Goal: Transaction & Acquisition: Purchase product/service

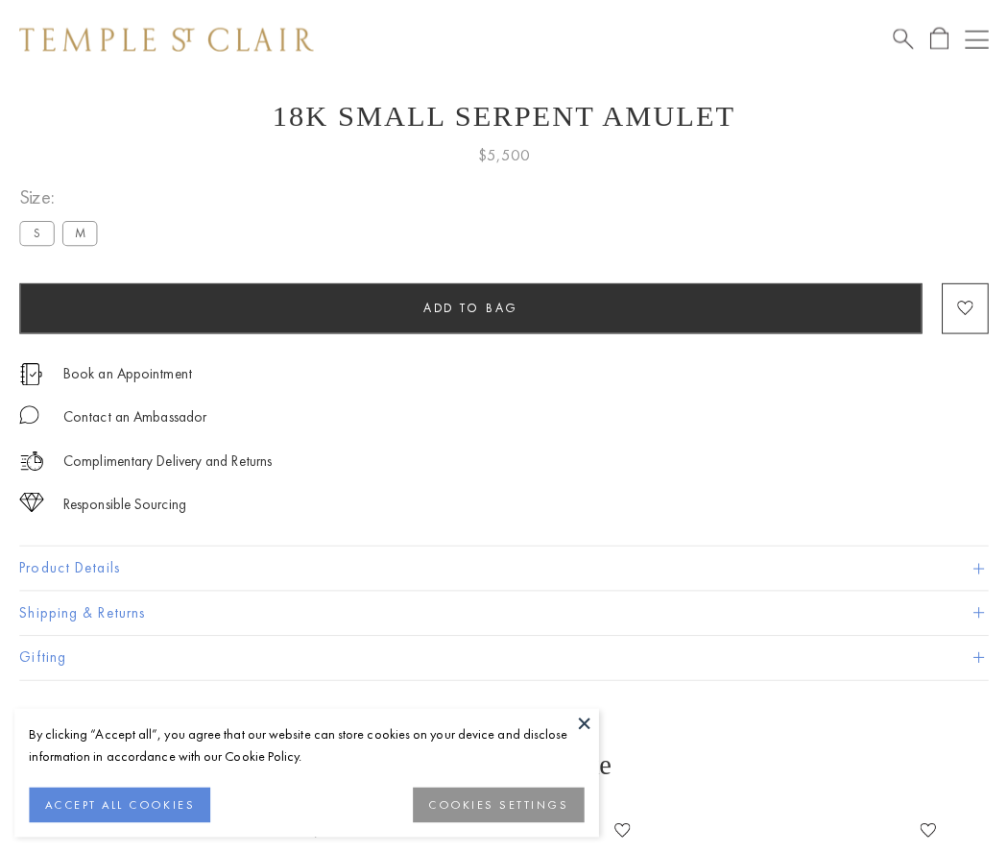
scroll to position [54, 0]
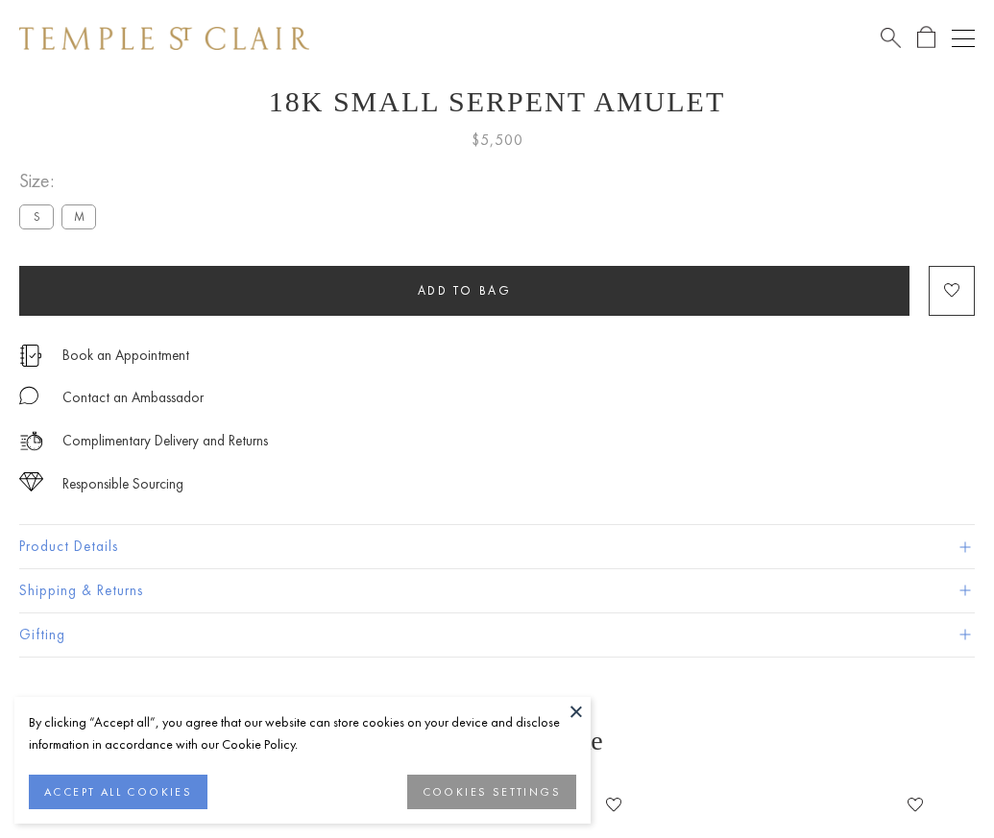
click at [464, 290] on span "Add to bag" at bounding box center [465, 290] width 94 height 16
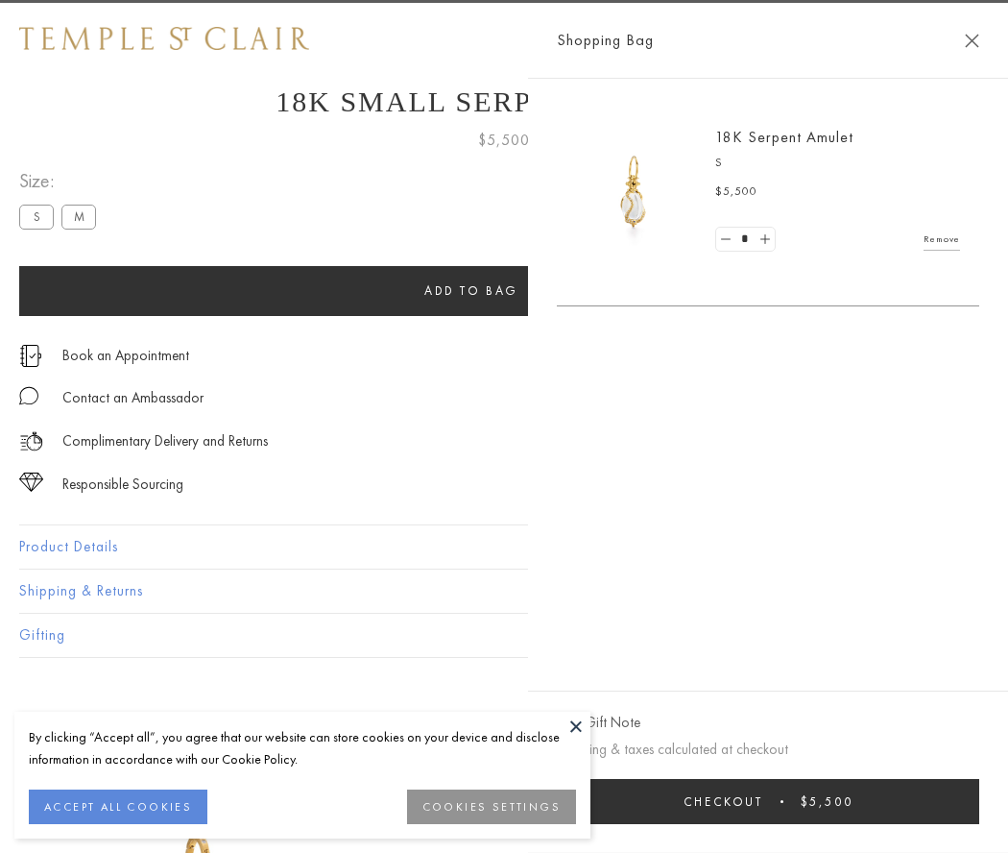
click at [980, 801] on button "Checkout $5,500" at bounding box center [768, 801] width 423 height 45
